Goal: Task Accomplishment & Management: Complete application form

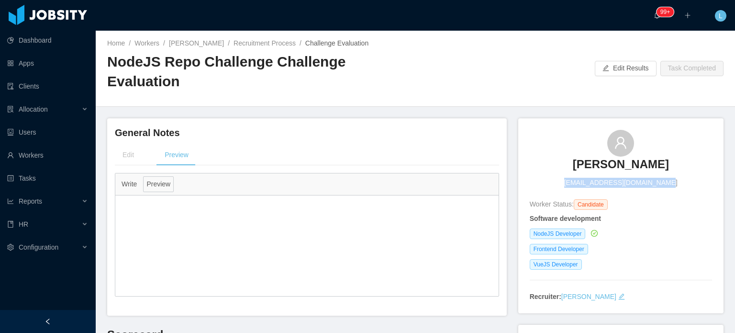
drag, startPoint x: 566, startPoint y: 166, endPoint x: 666, endPoint y: 164, distance: 100.0
click at [666, 164] on div "Ednilson Amaral ednilsonamaral.ti@gmail.com" at bounding box center [621, 159] width 182 height 58
copy span "ednilsonamaral.ti@gmail.com"
click at [549, 151] on div "Ednilson Amaral ednilsonamaral.ti@gmail.com" at bounding box center [621, 159] width 182 height 58
click at [561, 150] on div "Ednilson Amaral ednilsonamaral.ti@gmail.com" at bounding box center [621, 159] width 182 height 58
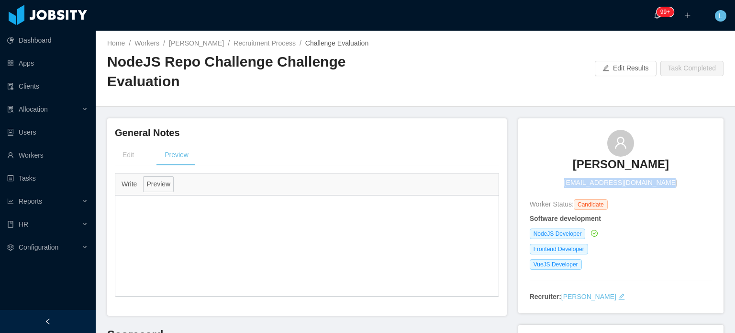
drag, startPoint x: 570, startPoint y: 164, endPoint x: 671, endPoint y: 167, distance: 101.0
click at [670, 167] on div "Ednilson Amaral ednilsonamaral.ti@gmail.com" at bounding box center [621, 159] width 182 height 58
copy span "ednilsonamaral.ti@gmail.com"
click at [190, 46] on link "Ednilson Amaral" at bounding box center [196, 43] width 55 height 8
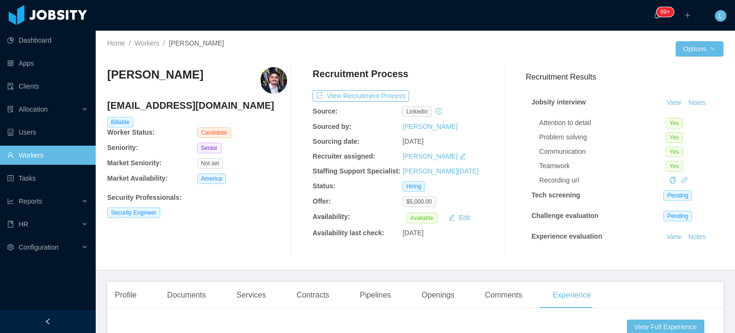
scroll to position [335, 0]
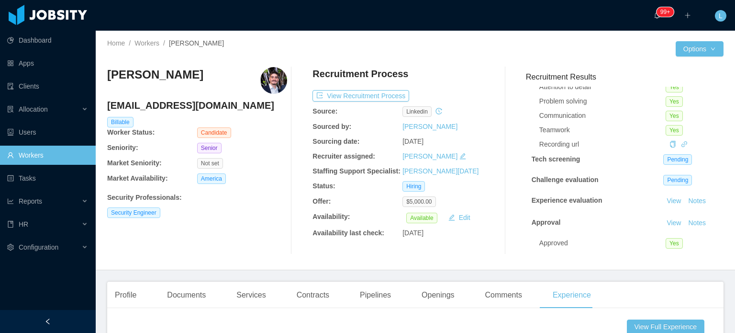
click at [153, 101] on h4 "[EMAIL_ADDRESS][DOMAIN_NAME]" at bounding box center [197, 105] width 180 height 13
copy h4 "[EMAIL_ADDRESS][DOMAIN_NAME]"
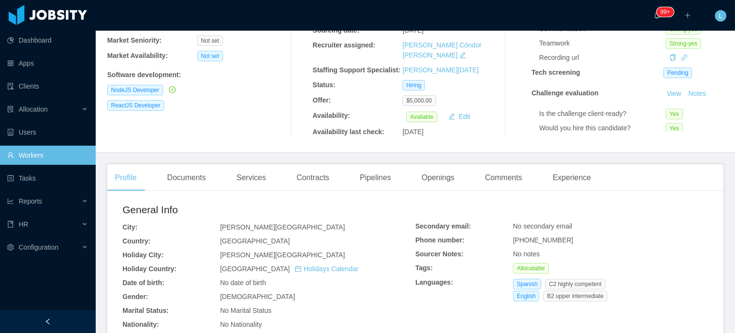
scroll to position [144, 0]
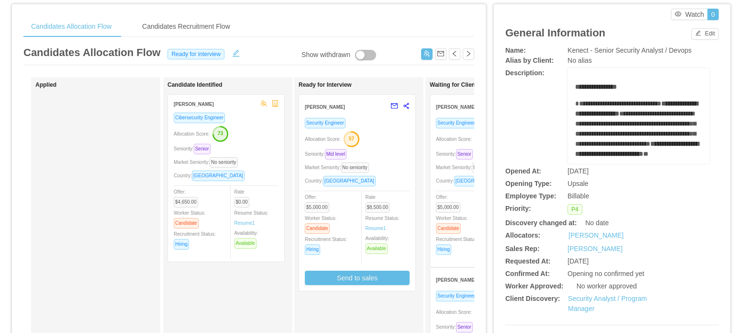
scroll to position [144, 0]
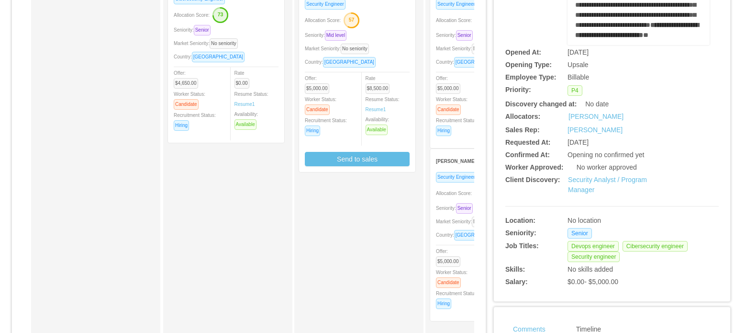
click at [450, 218] on div "Market Seniority: No seniority" at bounding box center [488, 221] width 105 height 11
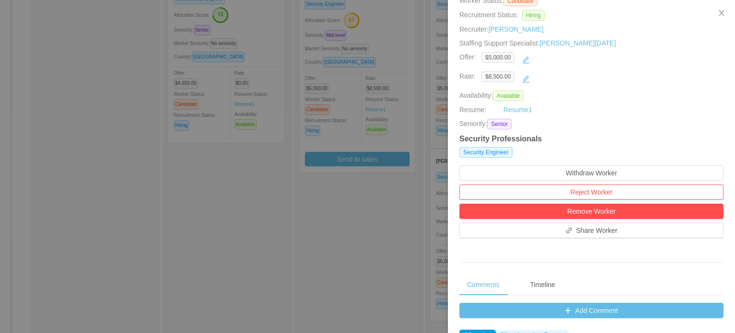
scroll to position [239, 0]
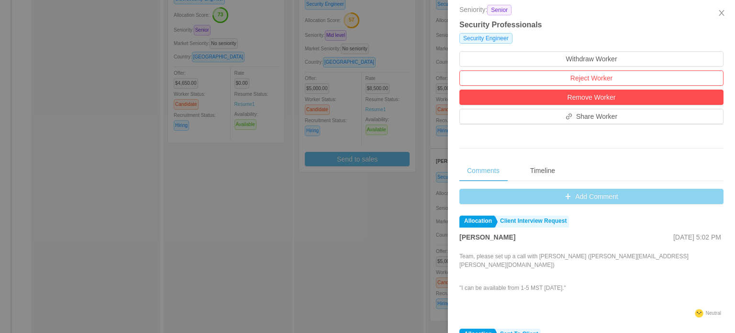
click at [605, 198] on button "Add Comment" at bounding box center [591, 196] width 264 height 15
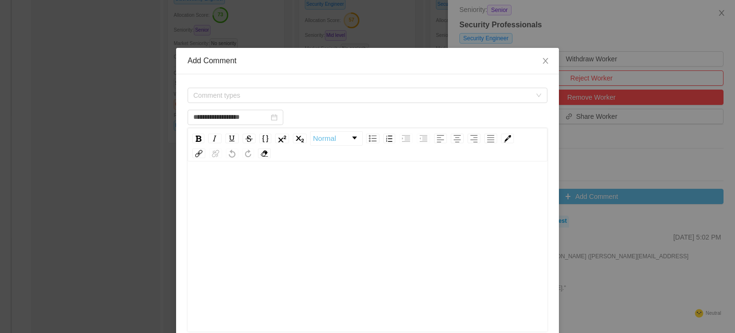
click at [324, 152] on div "Normal" at bounding box center [368, 145] width 360 height 34
click at [324, 206] on div "rdw-editor" at bounding box center [367, 262] width 345 height 168
type input "**********"
click at [303, 91] on span "Comment types" at bounding box center [362, 95] width 338 height 10
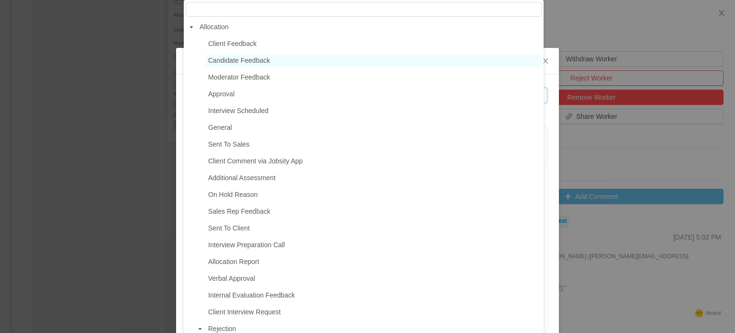
click at [266, 63] on span "Candidate Feedback" at bounding box center [239, 60] width 62 height 8
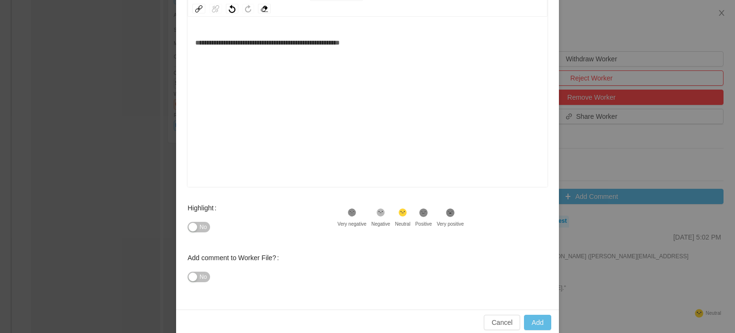
scroll to position [61, 0]
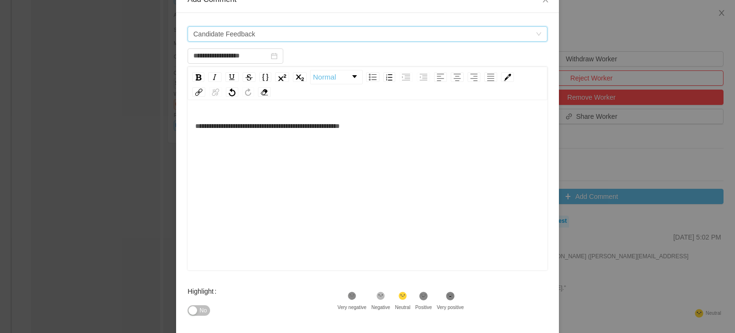
click at [256, 34] on span "Candidate Feedback" at bounding box center [364, 34] width 342 height 14
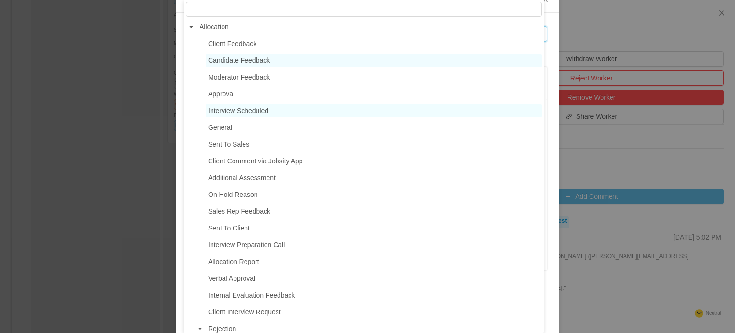
click at [253, 109] on span "Interview Scheduled" at bounding box center [238, 111] width 60 height 8
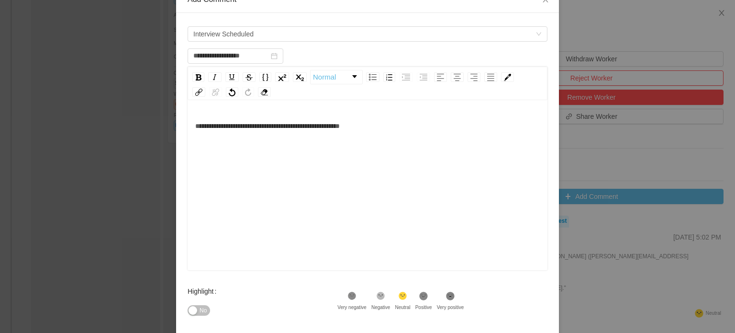
click at [400, 179] on div "**********" at bounding box center [367, 200] width 345 height 168
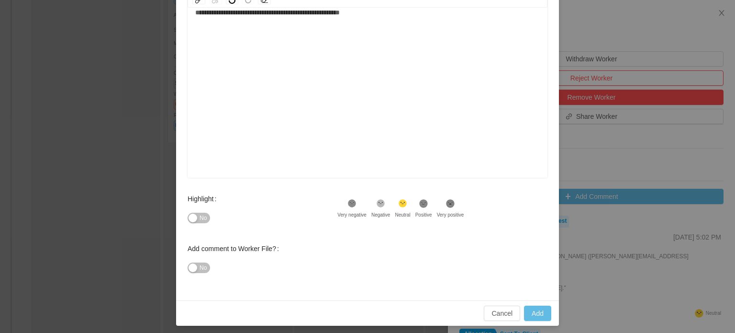
scroll to position [157, 0]
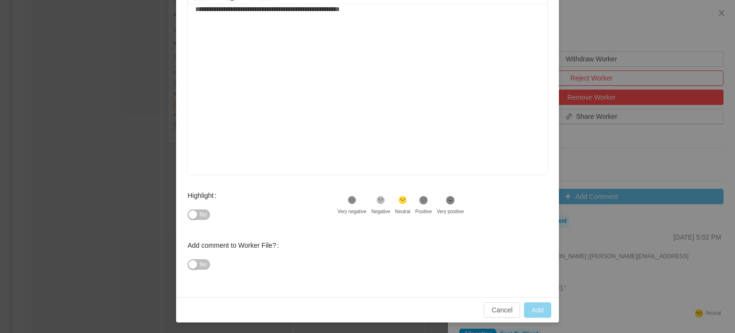
type input "**********"
click at [538, 306] on button "Add" at bounding box center [537, 309] width 27 height 15
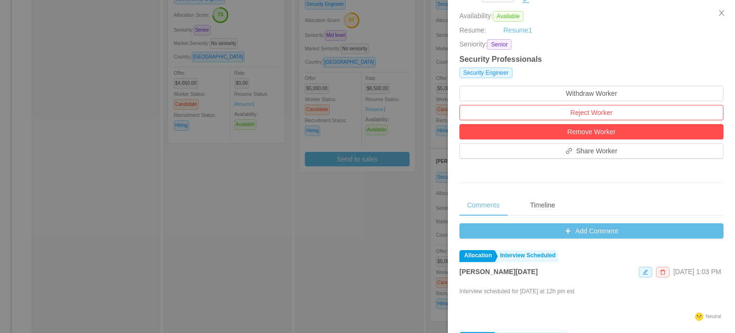
scroll to position [0, 0]
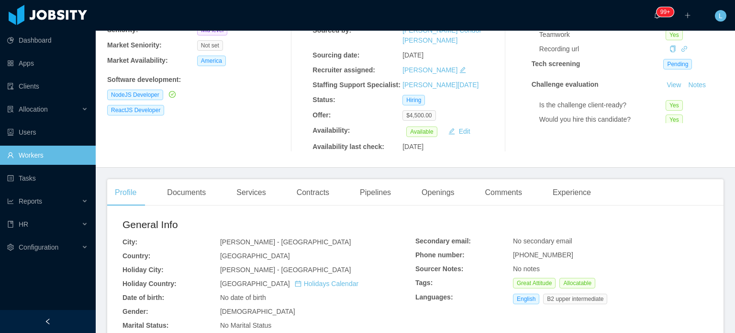
scroll to position [191, 0]
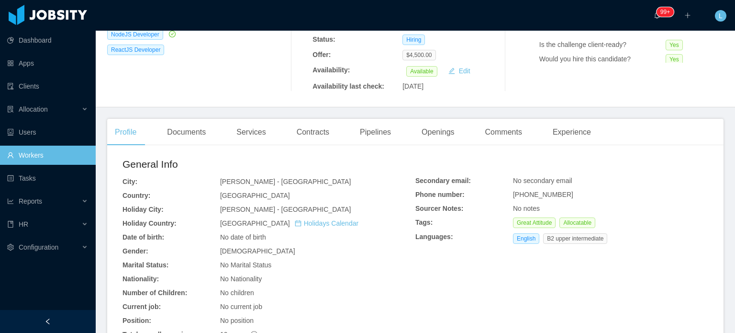
click at [505, 190] on div "Phone number:" at bounding box center [464, 195] width 98 height 10
click at [507, 190] on div "Phone number:" at bounding box center [464, 195] width 98 height 10
click at [513, 190] on span "+526623001056" at bounding box center [543, 194] width 60 height 8
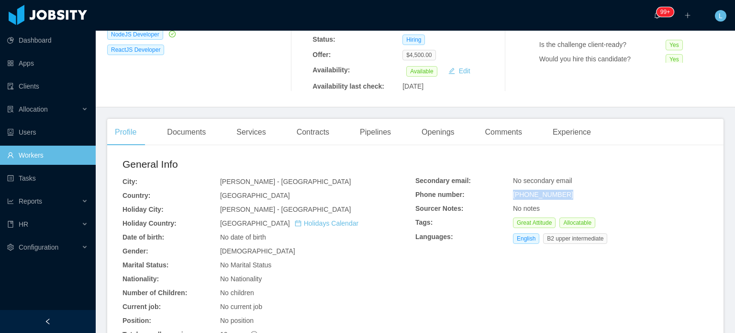
click at [513, 190] on span "+526623001056" at bounding box center [543, 194] width 60 height 8
copy span "+526623001056"
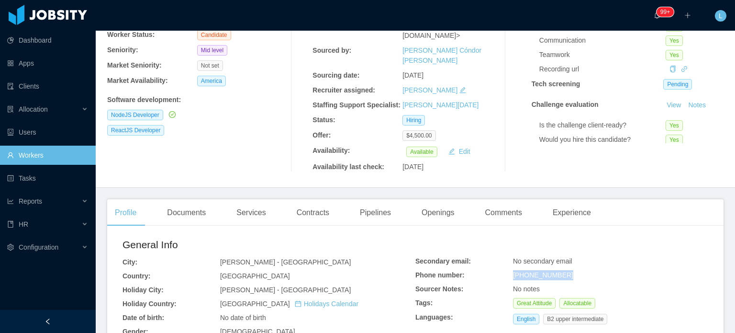
scroll to position [0, 0]
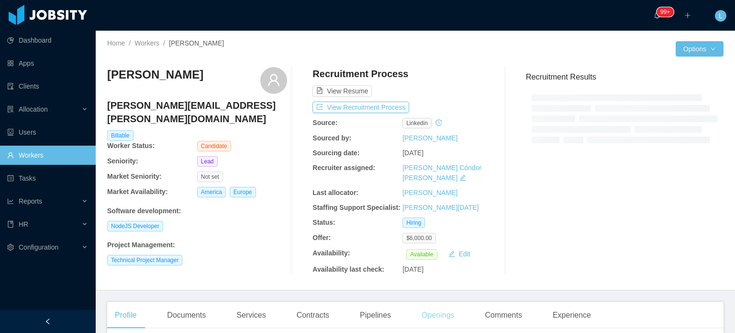
click at [432, 302] on div "Openings" at bounding box center [438, 315] width 48 height 27
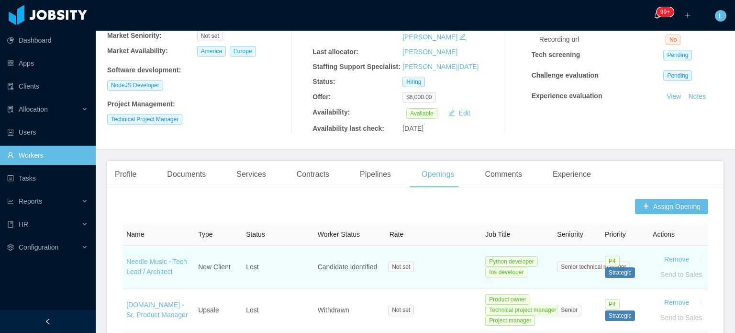
scroll to position [191, 0]
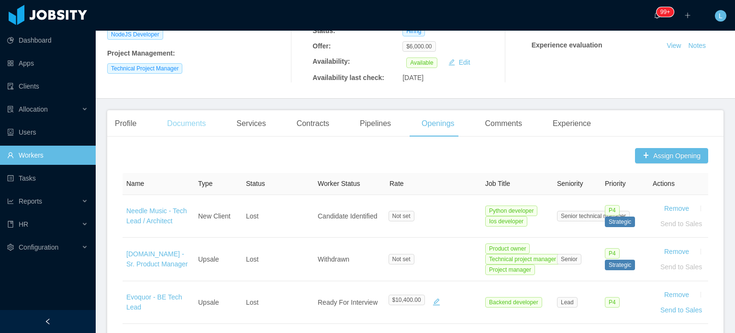
click at [186, 117] on div "Documents" at bounding box center [186, 123] width 54 height 27
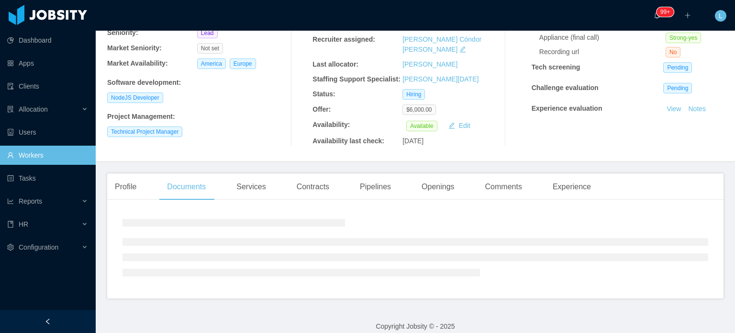
scroll to position [191, 0]
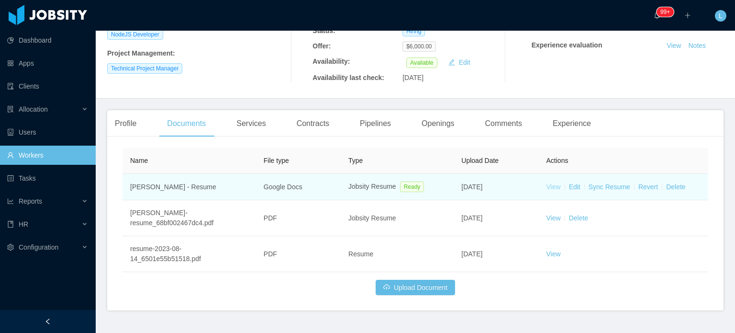
click at [547, 183] on link "View" at bounding box center [554, 187] width 14 height 8
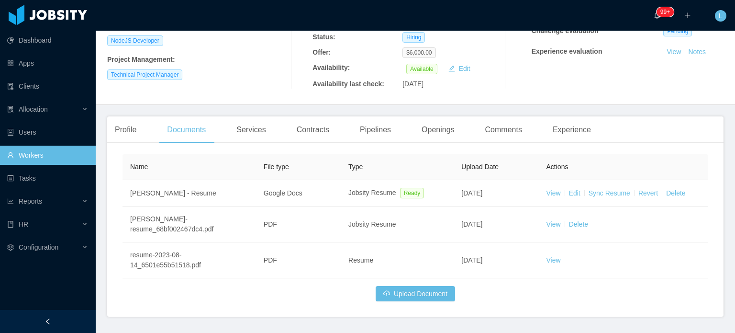
scroll to position [203, 0]
